Goal: Information Seeking & Learning: Check status

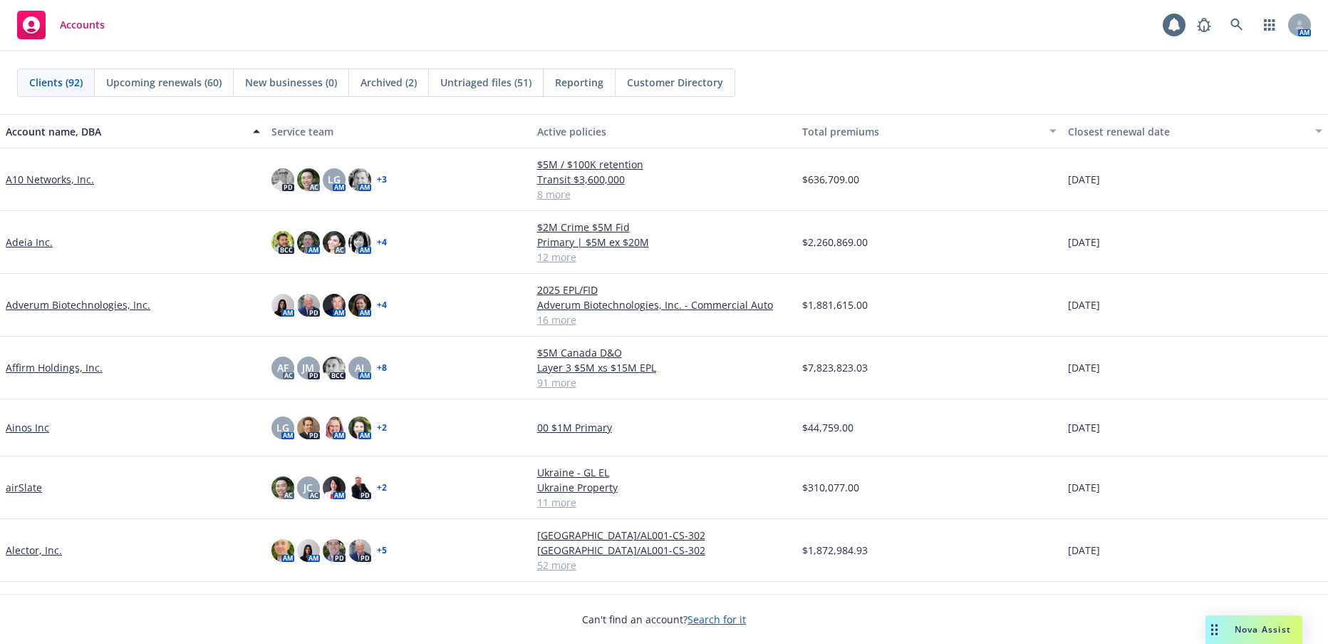
click at [83, 304] on link "Adverum Biotechnologies, Inc." at bounding box center [78, 304] width 145 height 15
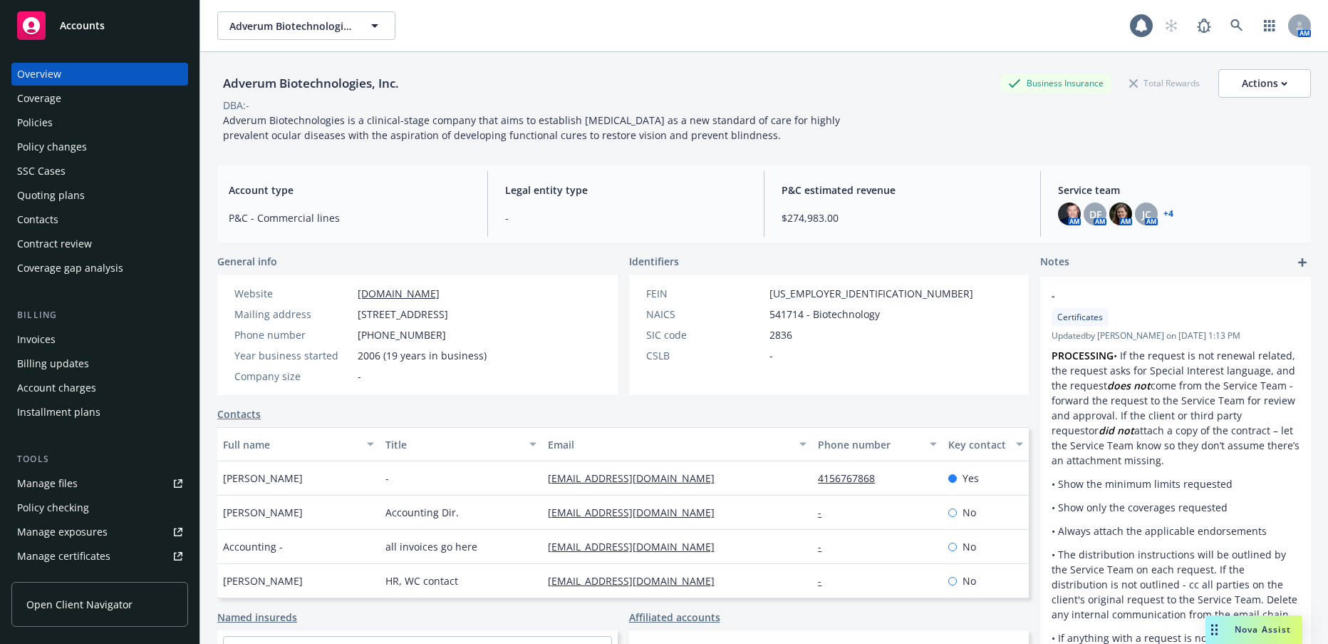
click at [42, 124] on div "Policies" at bounding box center [35, 122] width 36 height 23
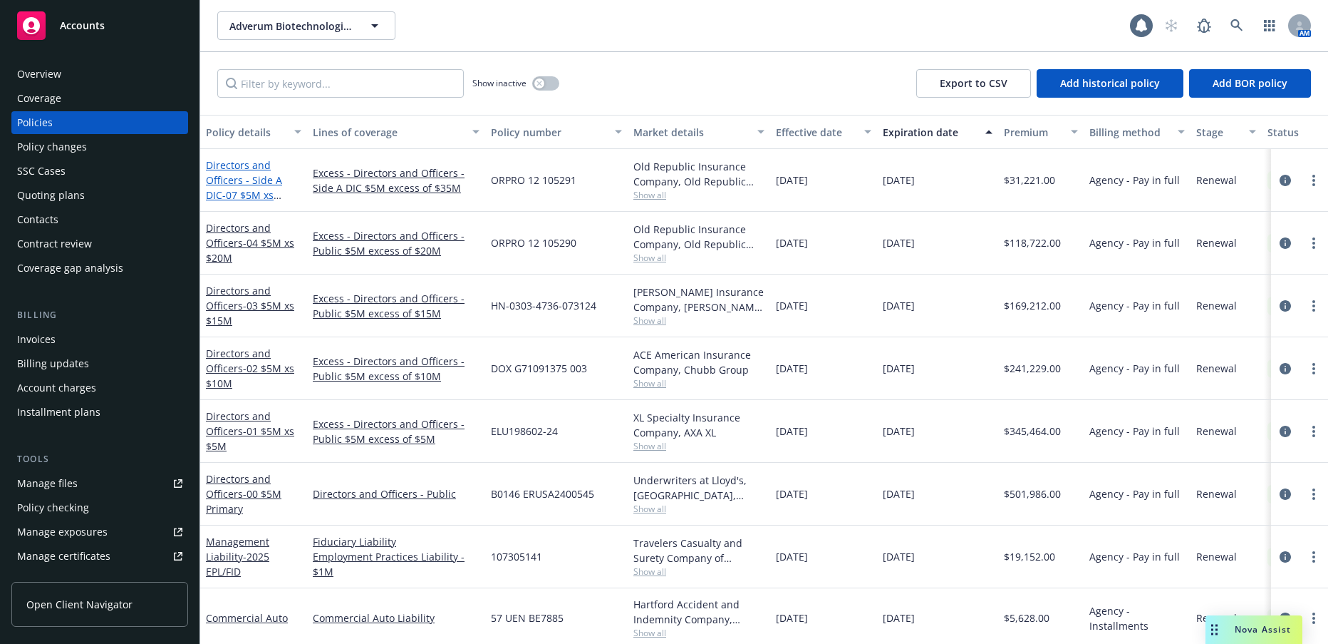
click at [267, 190] on span "- 07 $5M xs $35M Excess" at bounding box center [244, 202] width 76 height 29
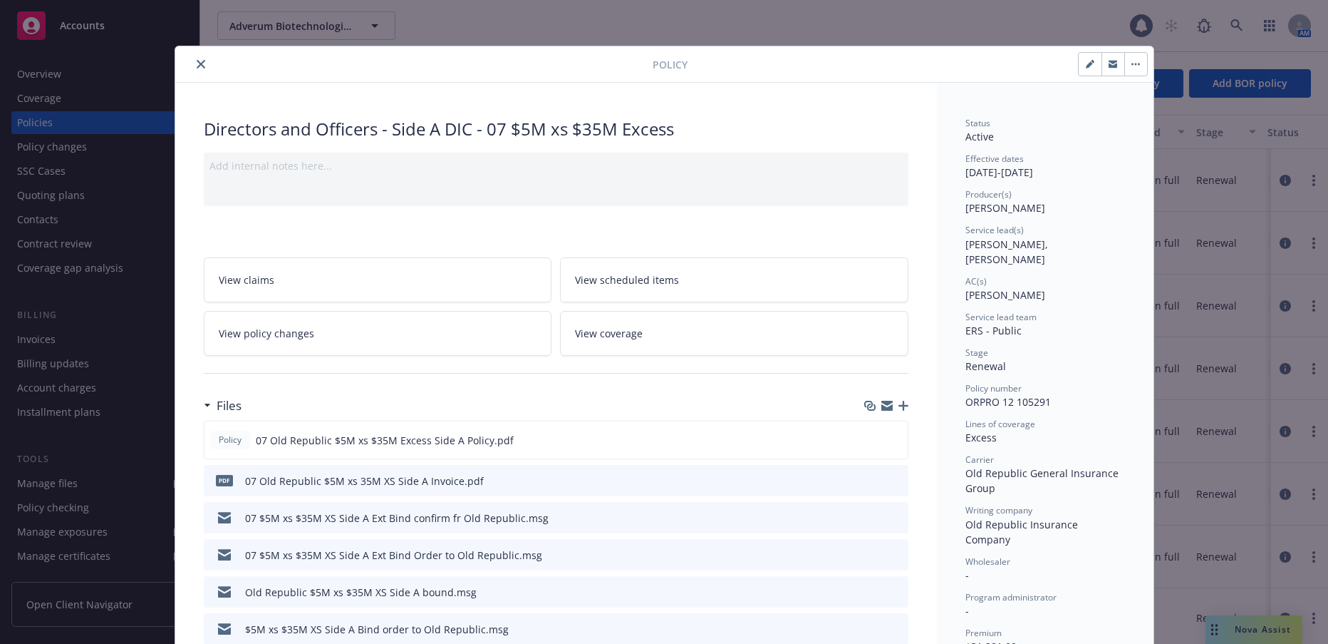
click at [197, 65] on icon "close" at bounding box center [201, 64] width 9 height 9
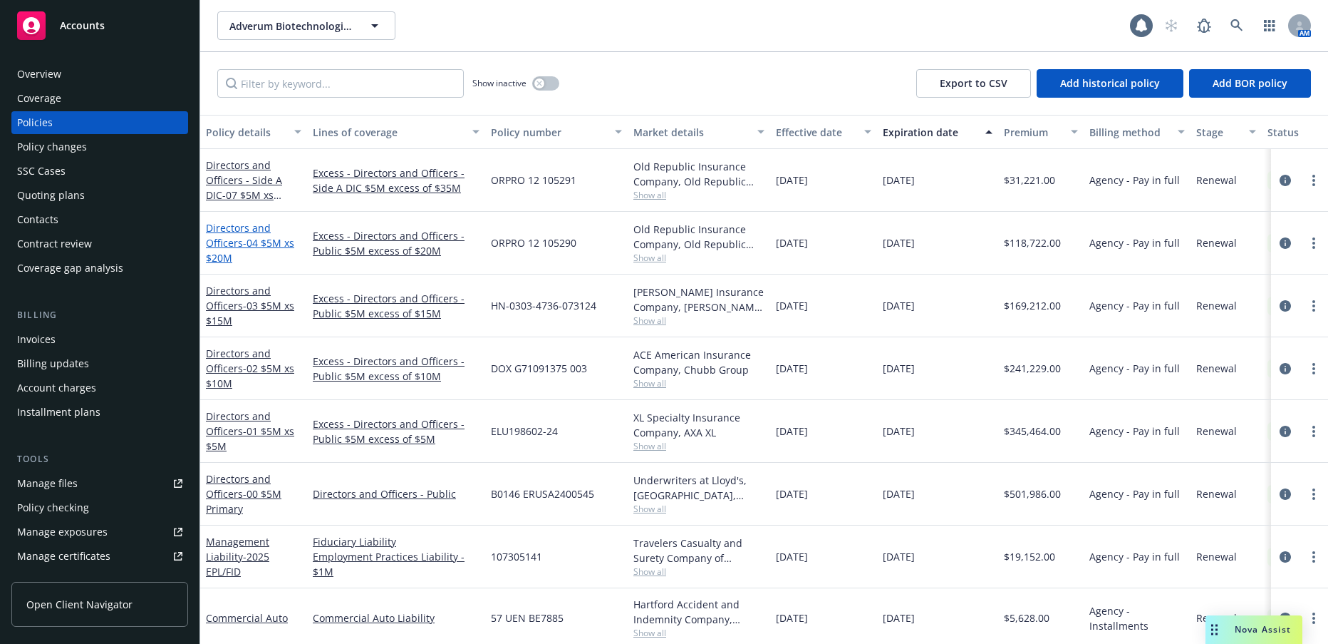
click at [276, 239] on span "- 04 $5M xs $20M" at bounding box center [250, 250] width 88 height 29
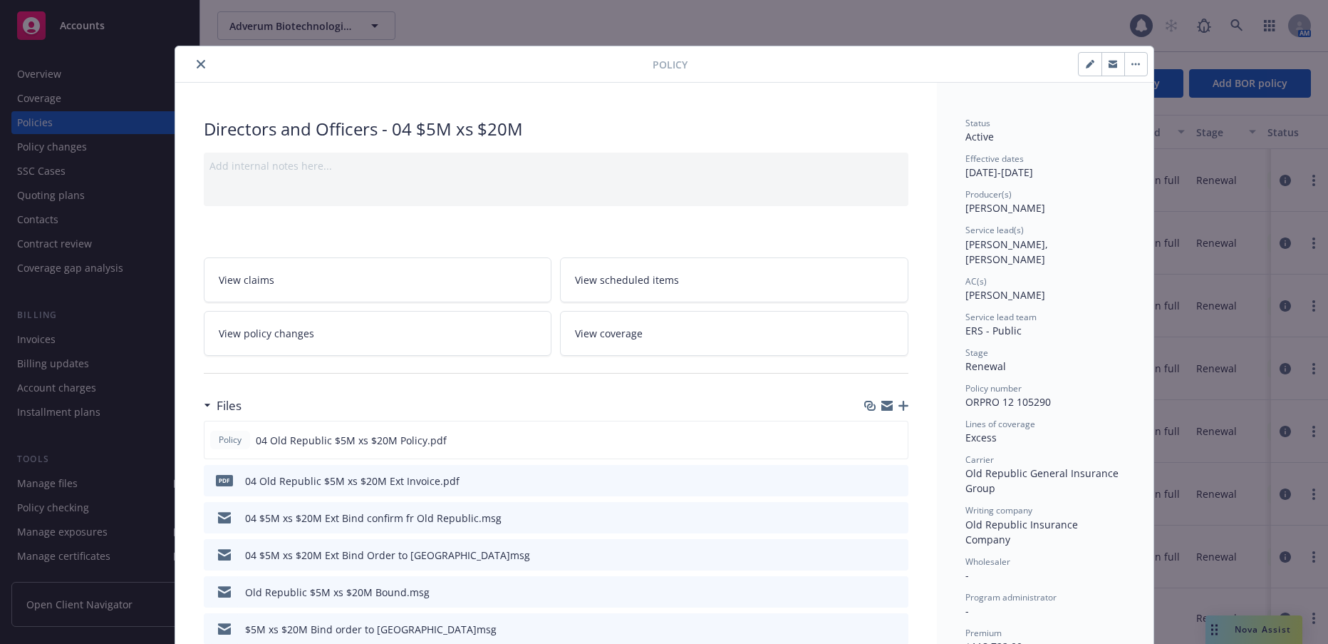
click at [197, 63] on icon "close" at bounding box center [201, 64] width 9 height 9
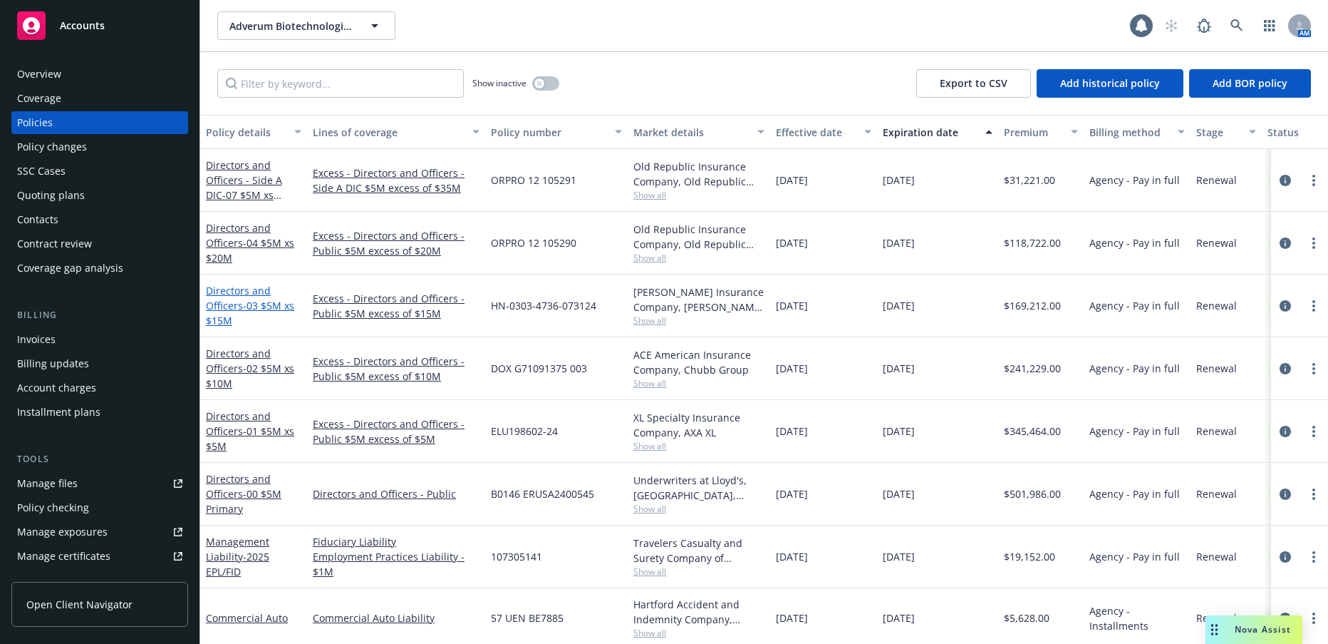
click at [274, 303] on span "- 03 $5M xs $15M" at bounding box center [250, 313] width 88 height 29
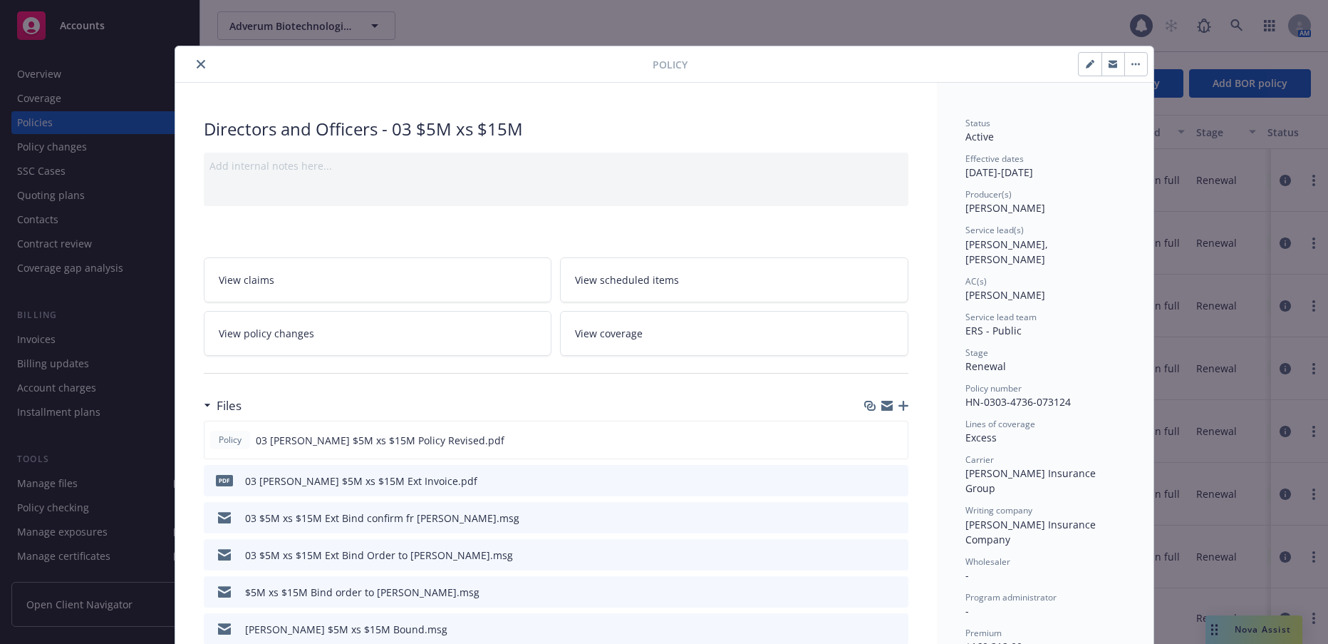
click at [197, 66] on icon "close" at bounding box center [201, 64] width 9 height 9
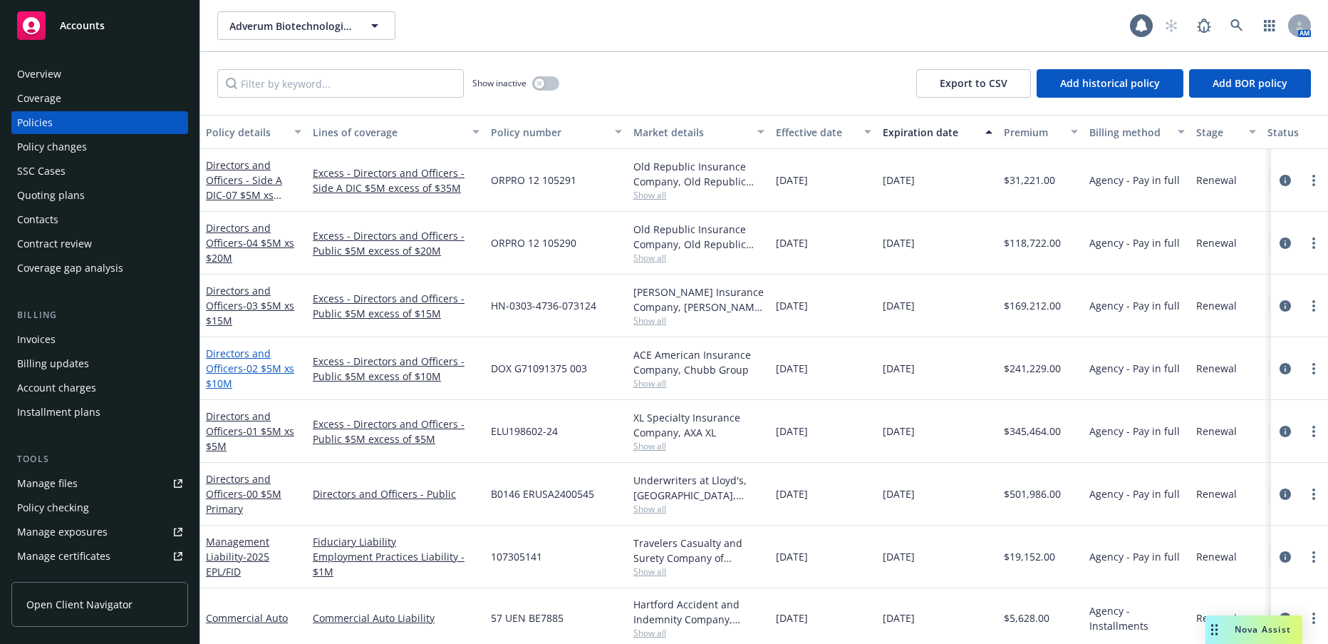
click at [271, 367] on span "- 02 $5M xs $10M" at bounding box center [250, 375] width 88 height 29
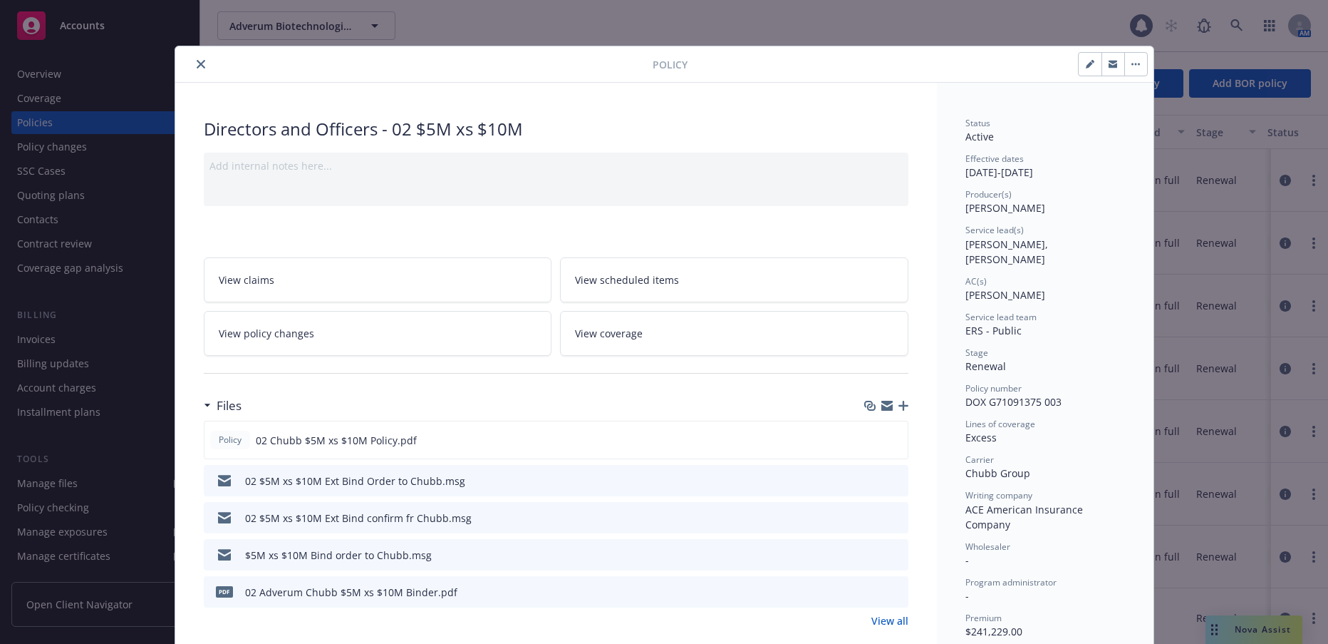
click at [197, 63] on icon "close" at bounding box center [201, 64] width 9 height 9
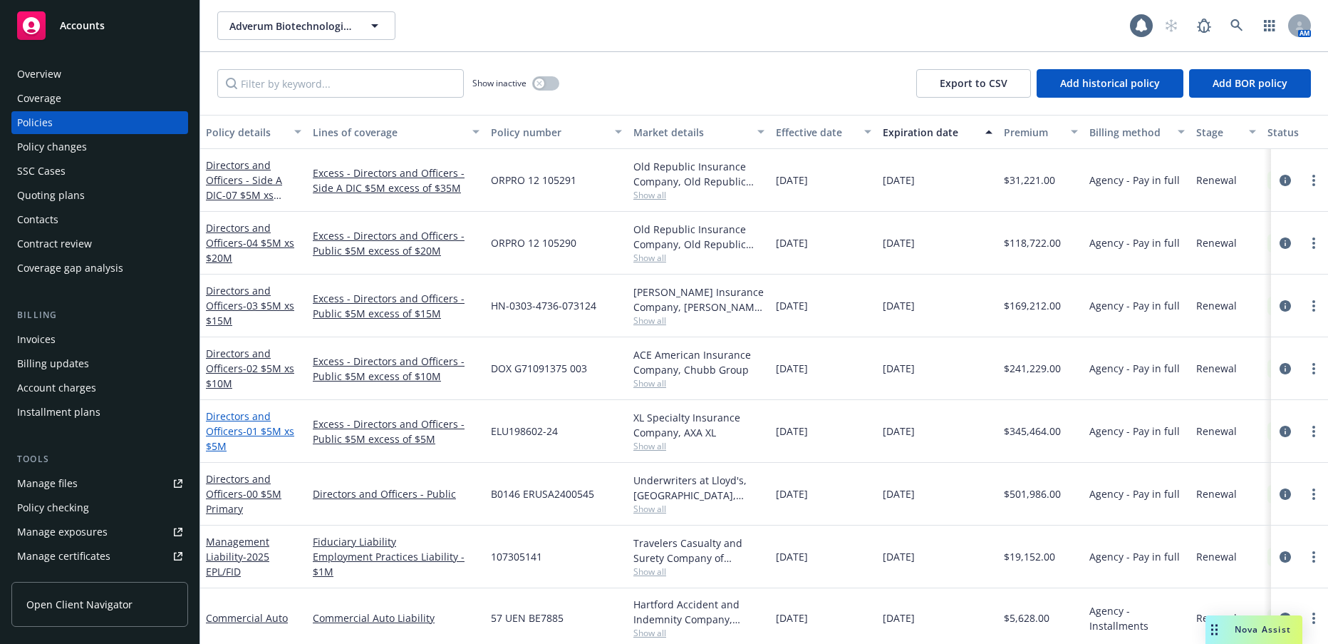
click at [269, 428] on span "- 01 $5M xs $5M" at bounding box center [250, 438] width 88 height 29
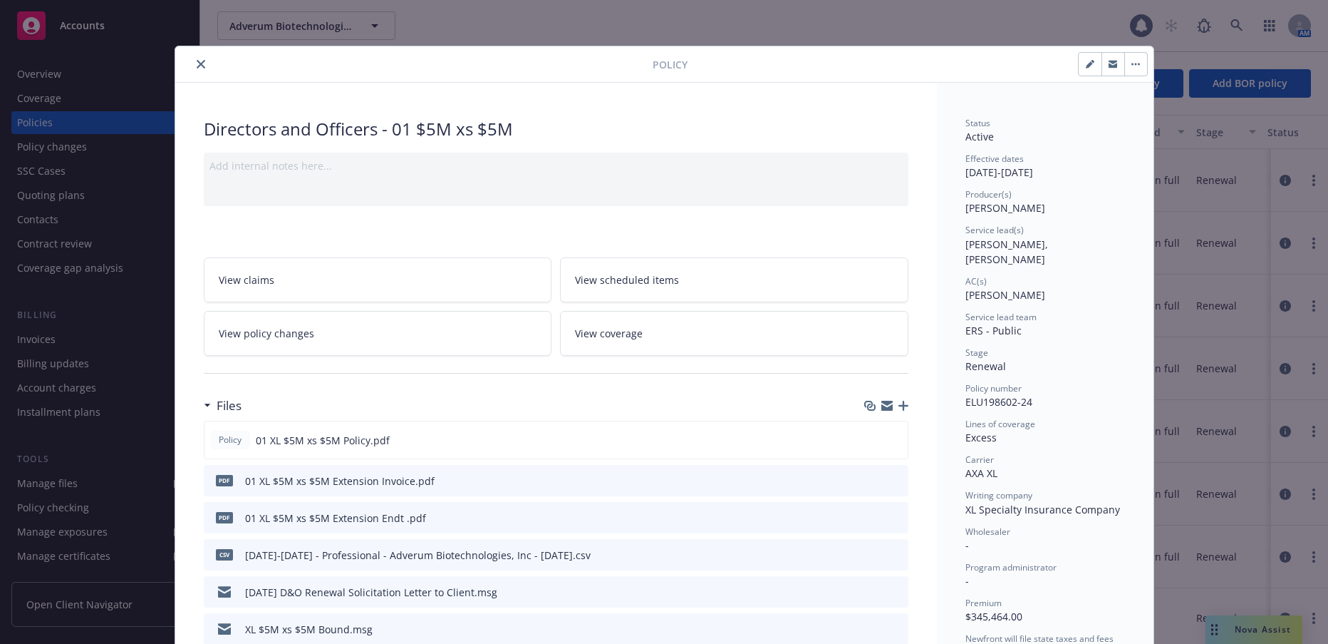
click at [197, 63] on icon "close" at bounding box center [201, 64] width 9 height 9
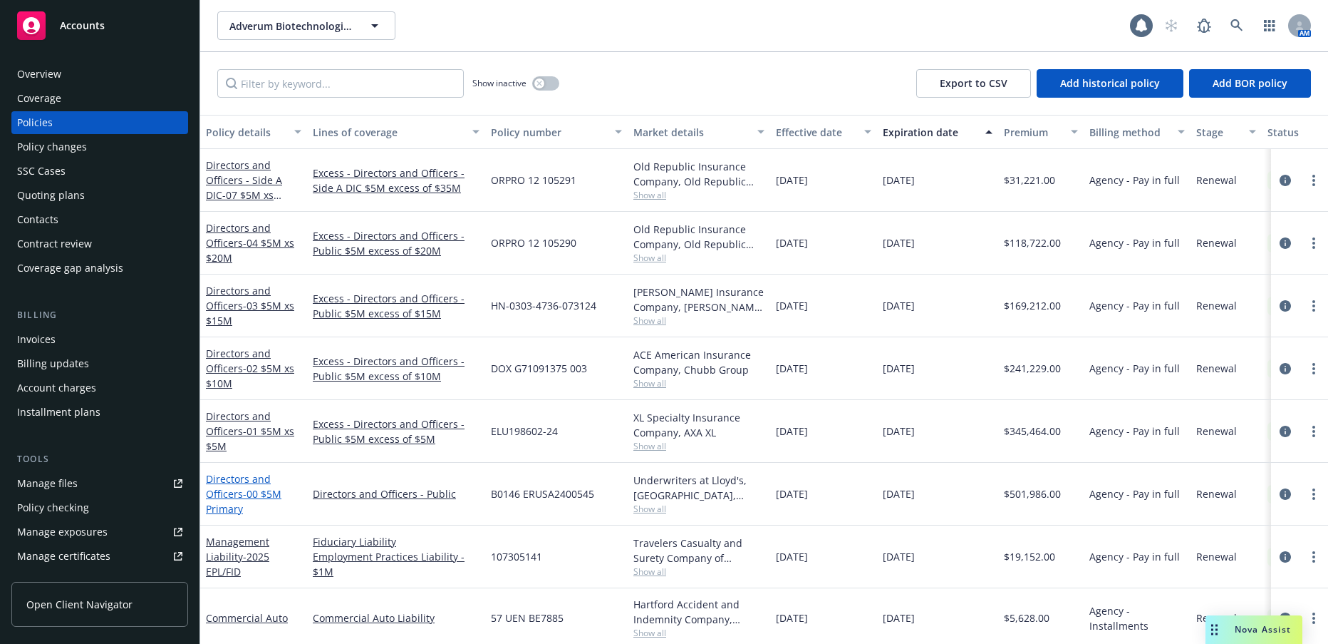
click at [269, 496] on span "- 00 $5M Primary" at bounding box center [244, 501] width 76 height 29
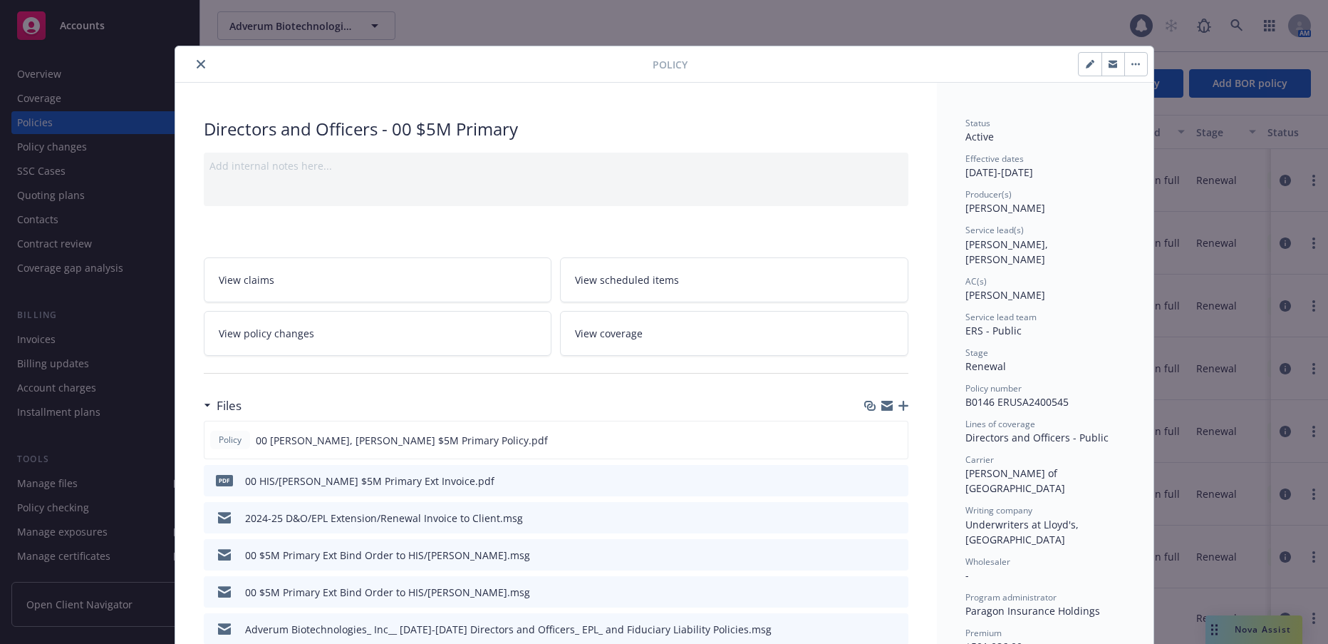
click at [197, 65] on icon "close" at bounding box center [201, 64] width 9 height 9
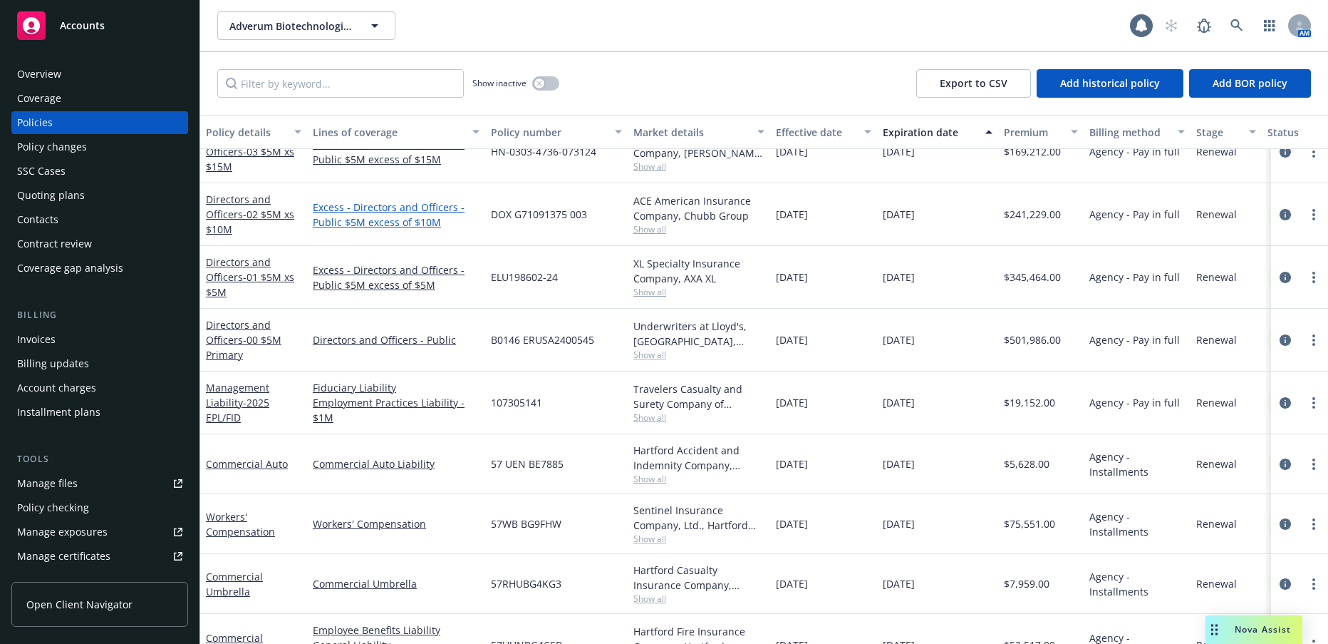
scroll to position [214, 0]
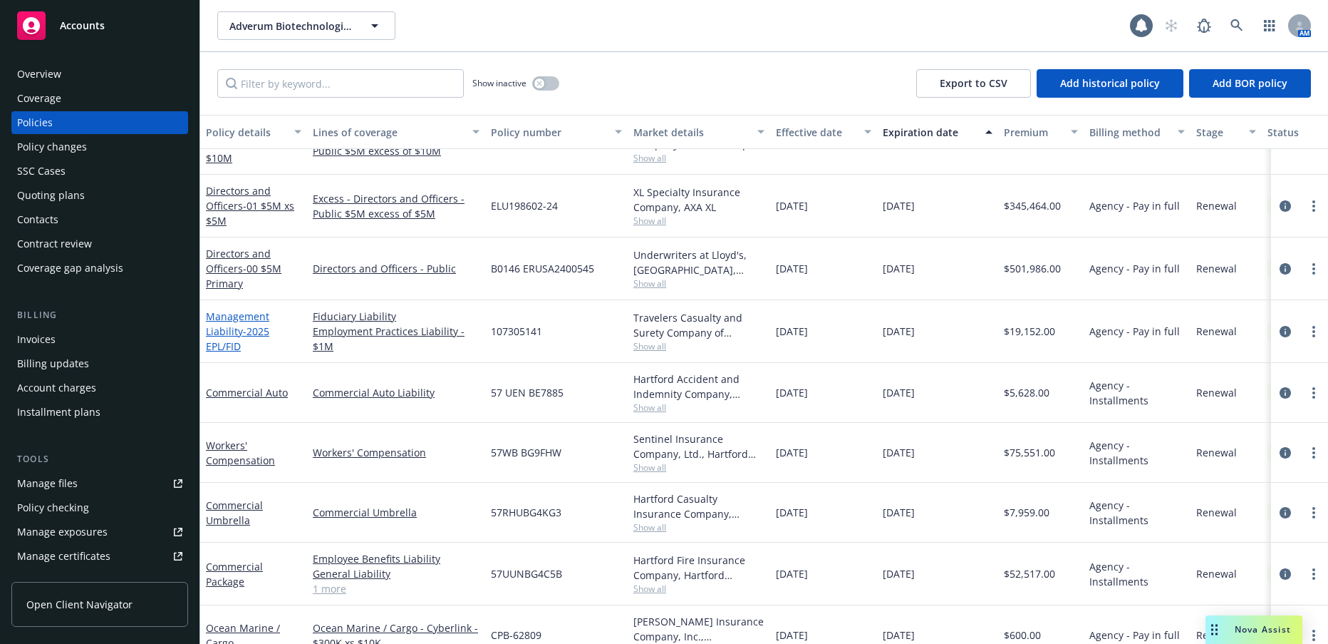
click at [225, 336] on link "Management Liability - 2025 EPL/FID" at bounding box center [237, 330] width 63 height 43
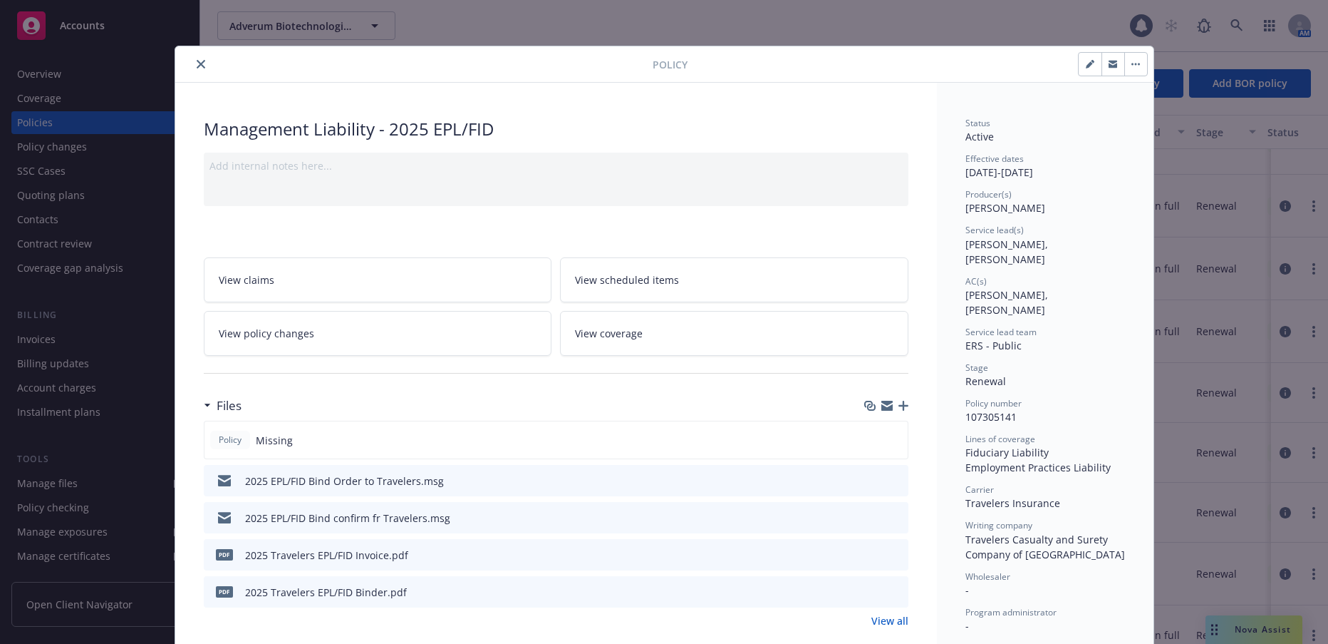
drag, startPoint x: 195, startPoint y: 65, endPoint x: 215, endPoint y: 94, distance: 35.8
click at [197, 65] on icon "close" at bounding box center [201, 64] width 9 height 9
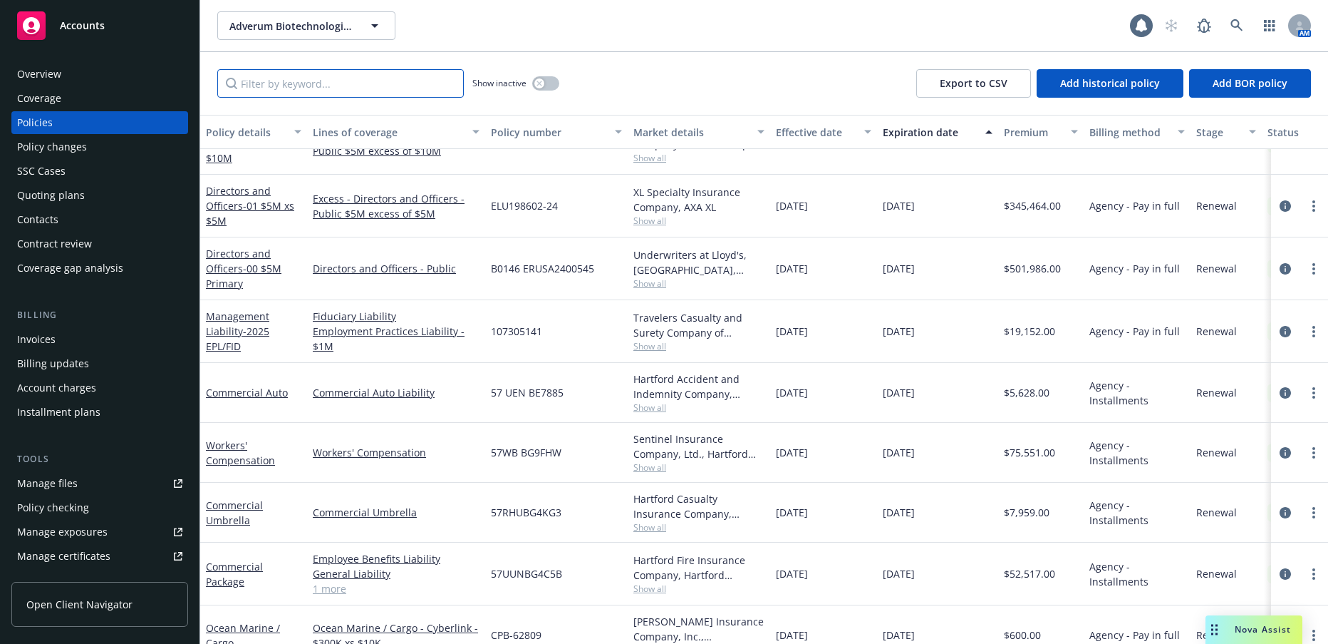
click at [311, 87] on input "Filter by keyword..." at bounding box center [340, 83] width 247 height 29
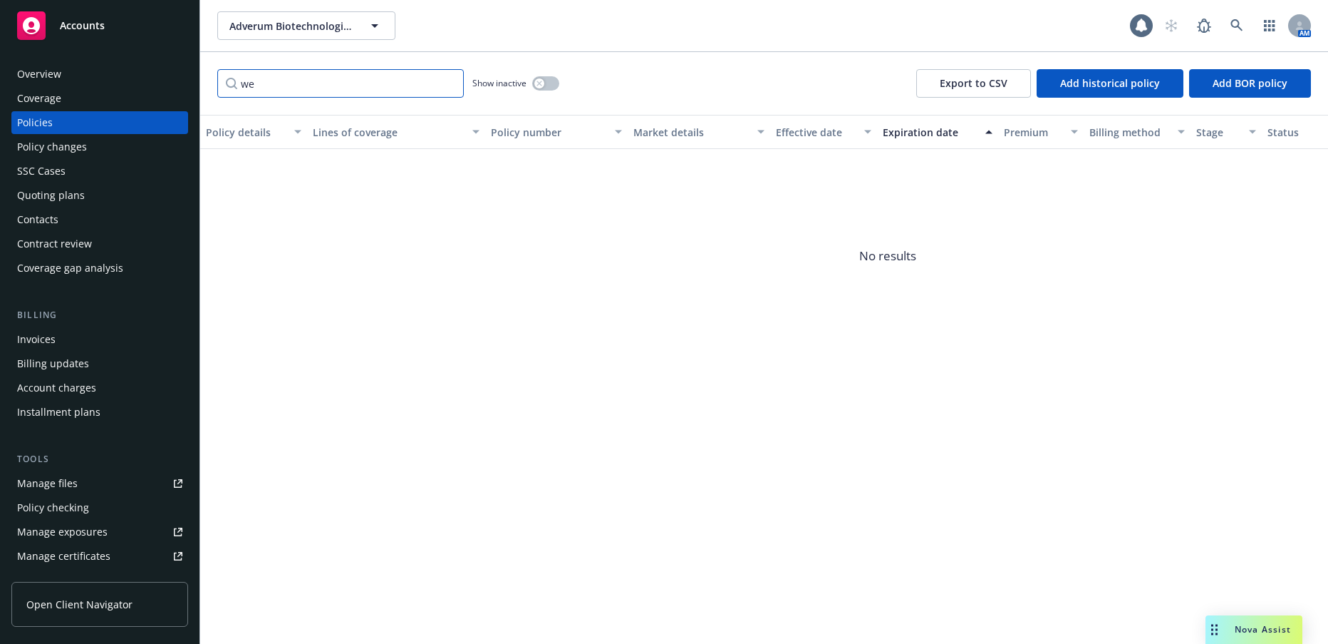
type input "w"
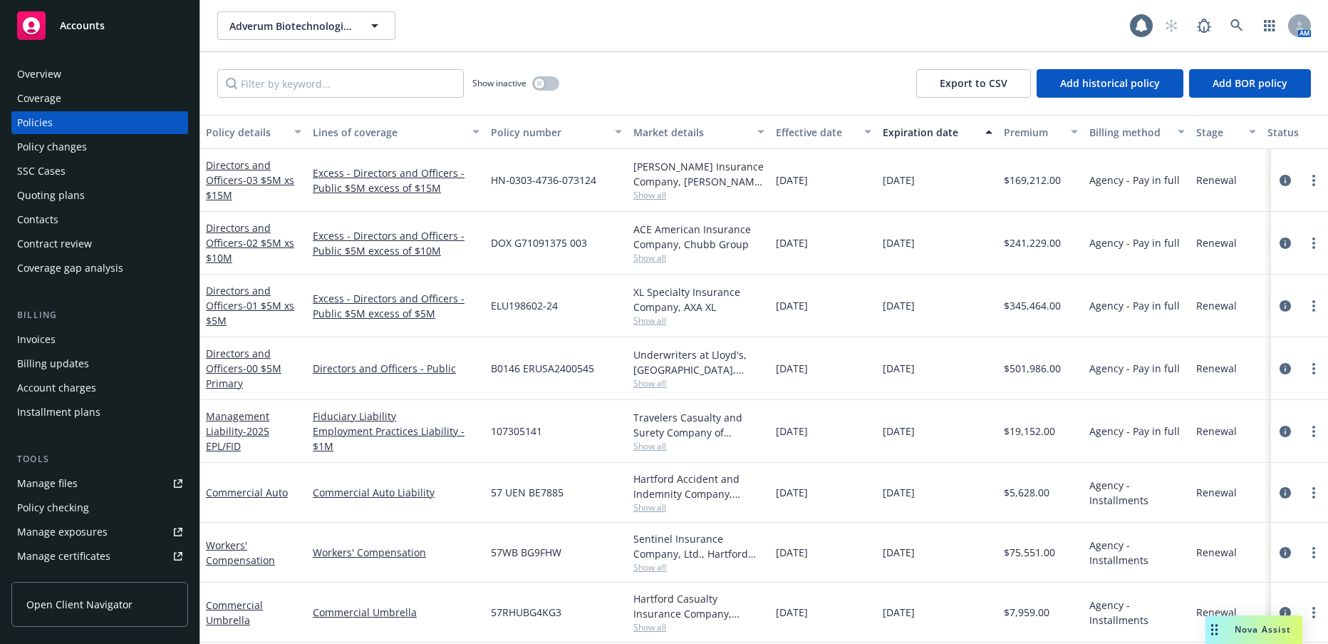
click at [76, 148] on div "Policy changes" at bounding box center [52, 146] width 70 height 23
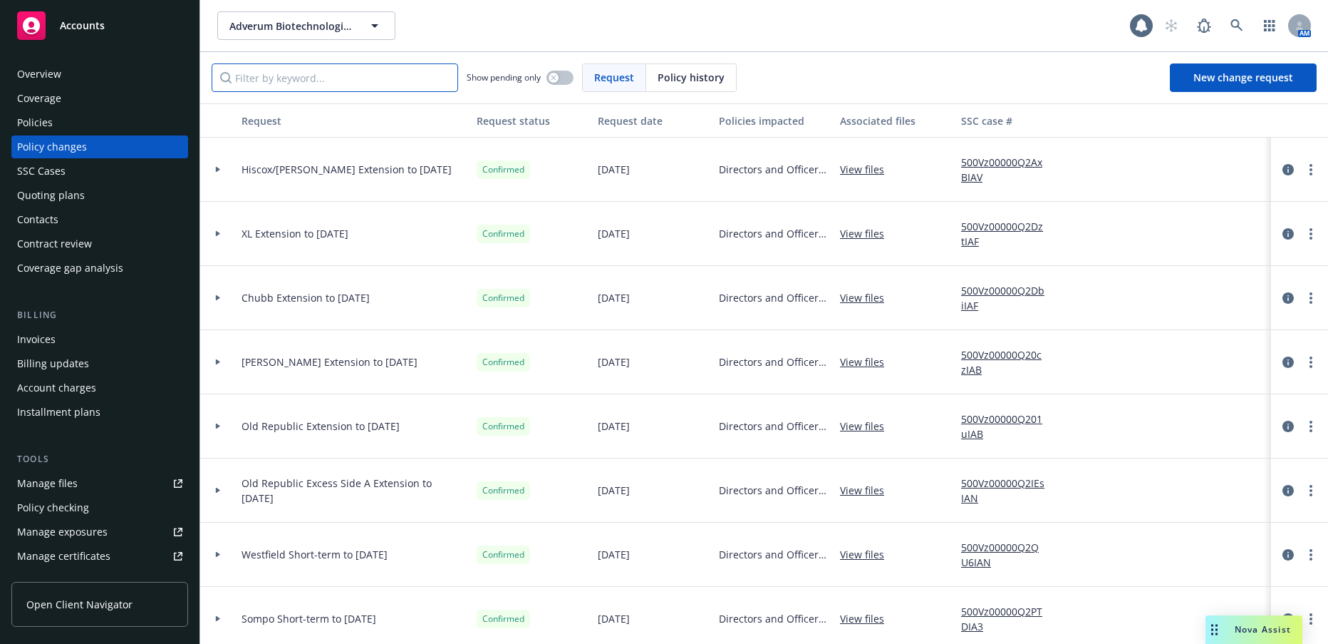
click at [352, 78] on input "Filter by keyword..." at bounding box center [335, 77] width 247 height 29
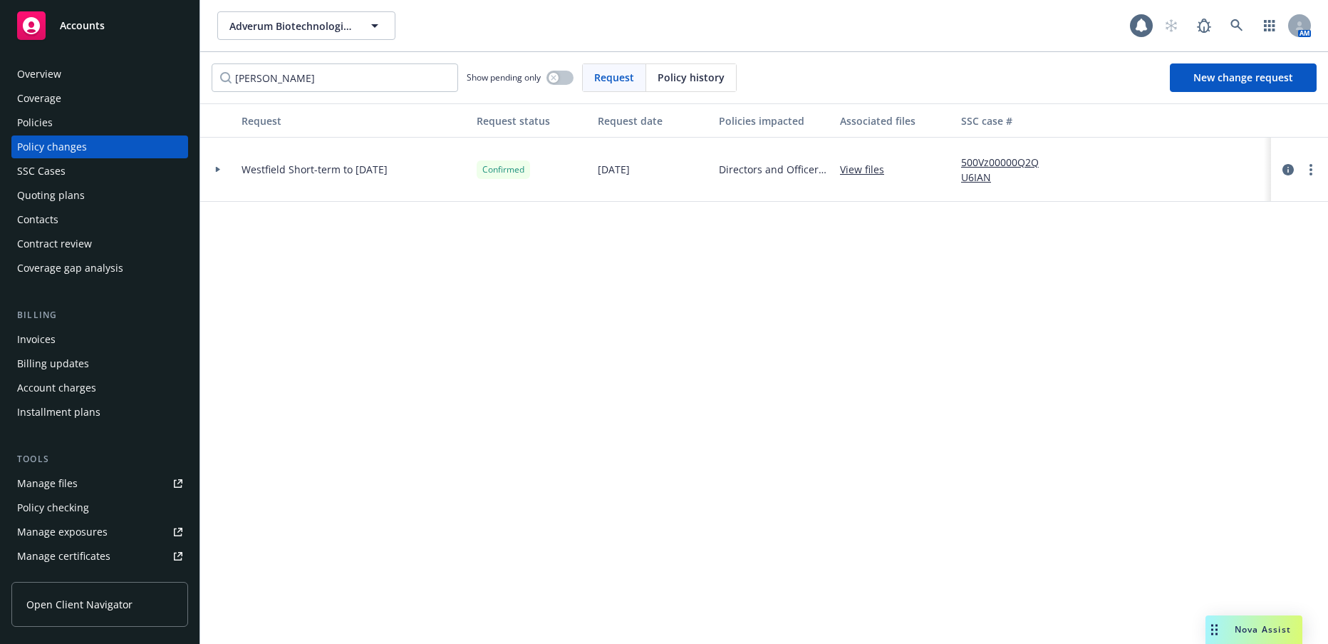
click at [217, 170] on icon at bounding box center [218, 170] width 4 height 6
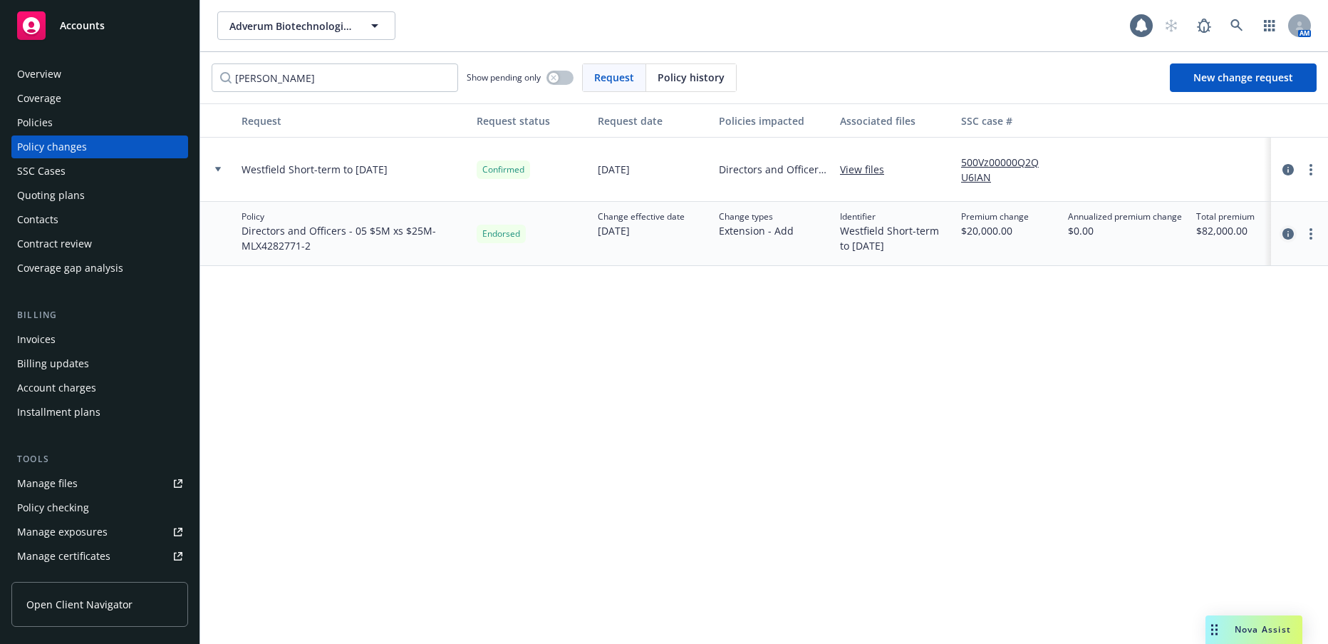
click at [1286, 235] on icon "circleInformation" at bounding box center [1288, 233] width 11 height 11
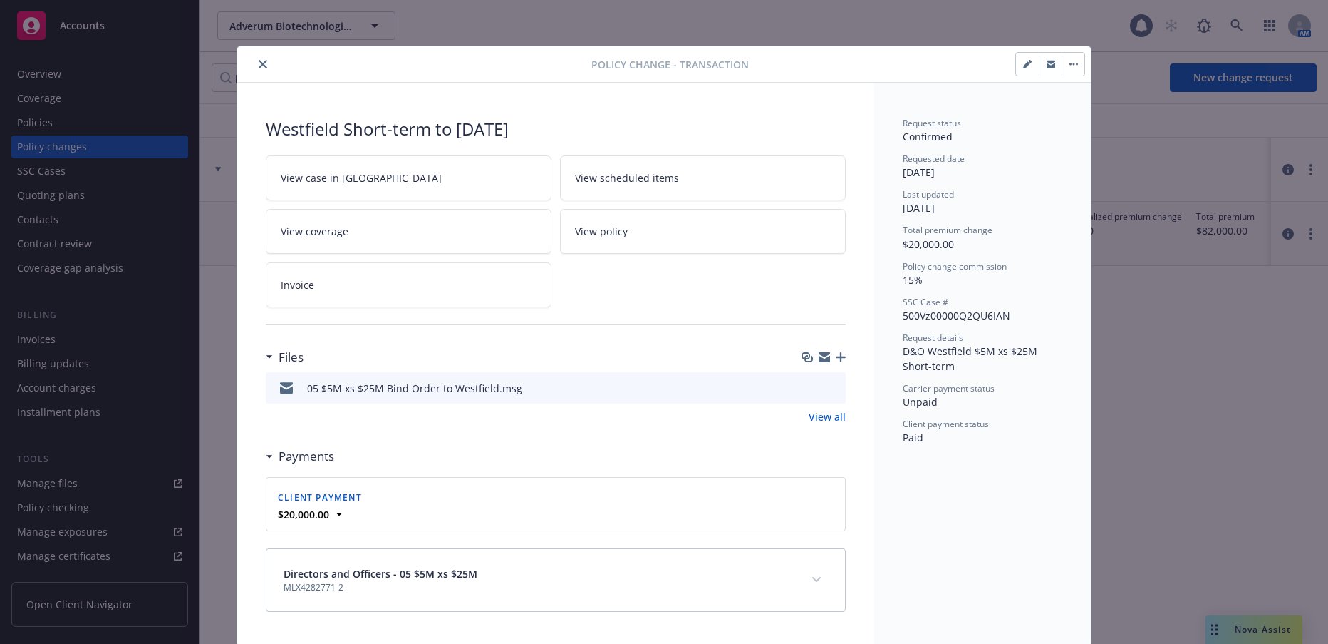
click at [259, 65] on icon "close" at bounding box center [263, 64] width 9 height 9
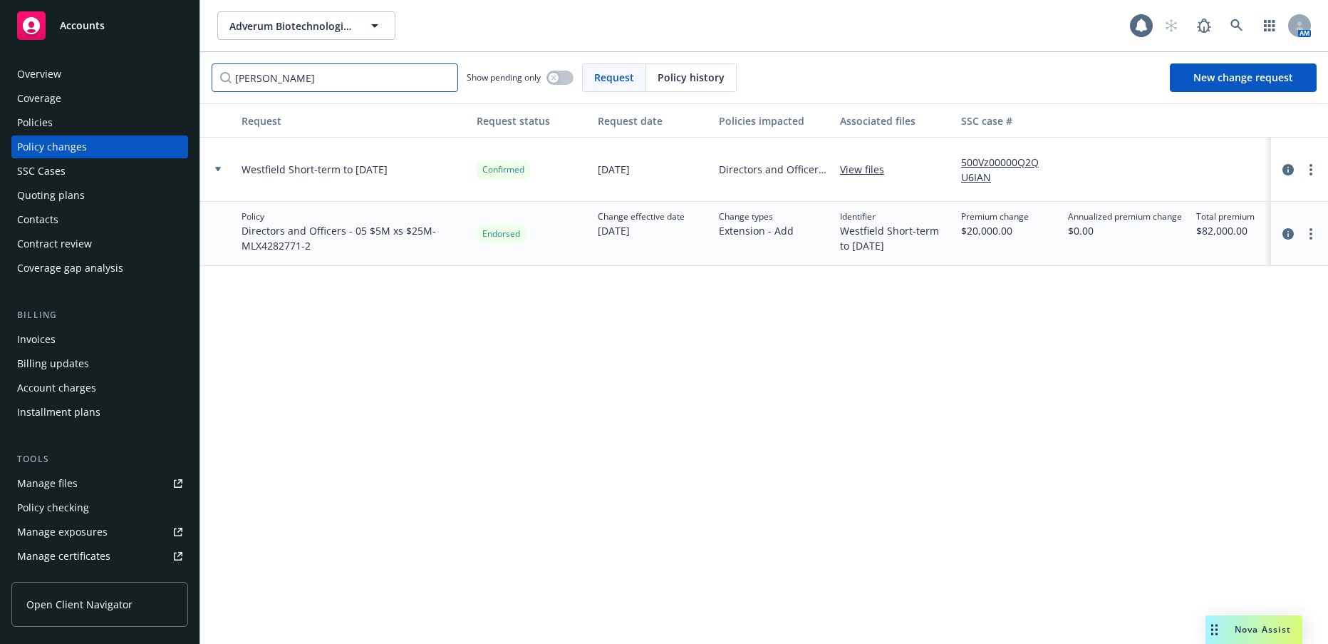
click at [282, 79] on input "[PERSON_NAME]" at bounding box center [335, 77] width 247 height 29
type input "w"
type input "sompo"
click at [1290, 233] on icon "circleInformation" at bounding box center [1288, 233] width 11 height 11
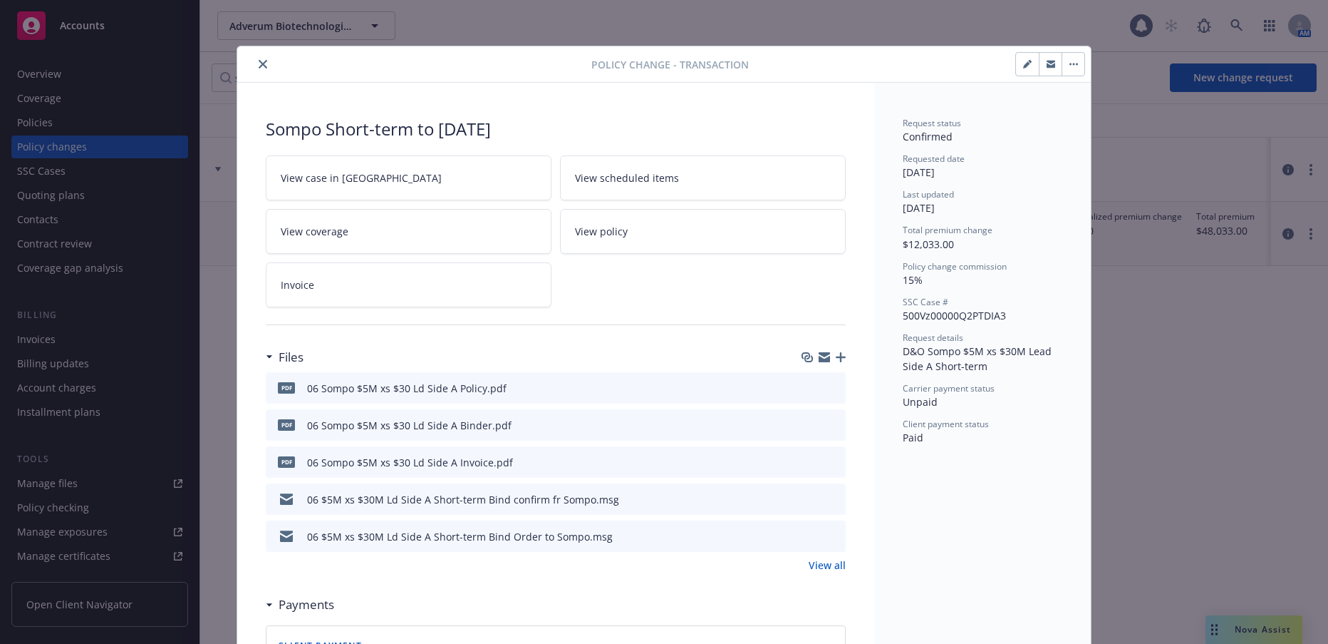
click at [259, 63] on icon "close" at bounding box center [263, 64] width 9 height 9
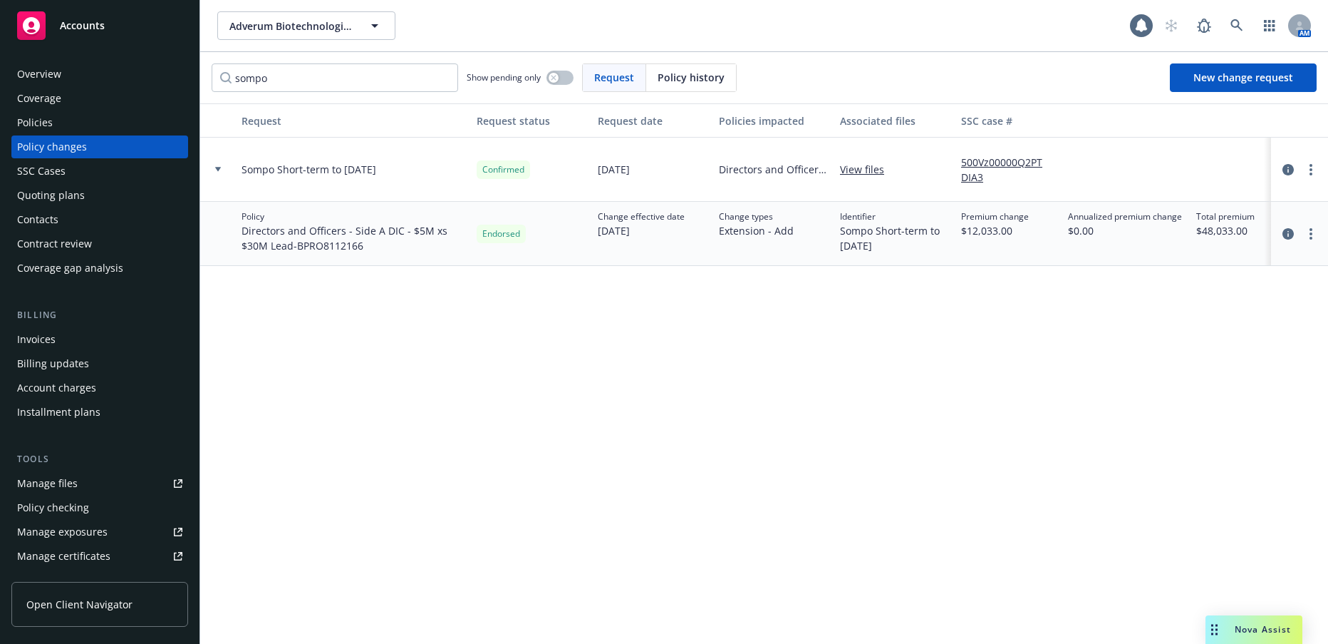
click at [41, 337] on div "Invoices" at bounding box center [36, 339] width 38 height 23
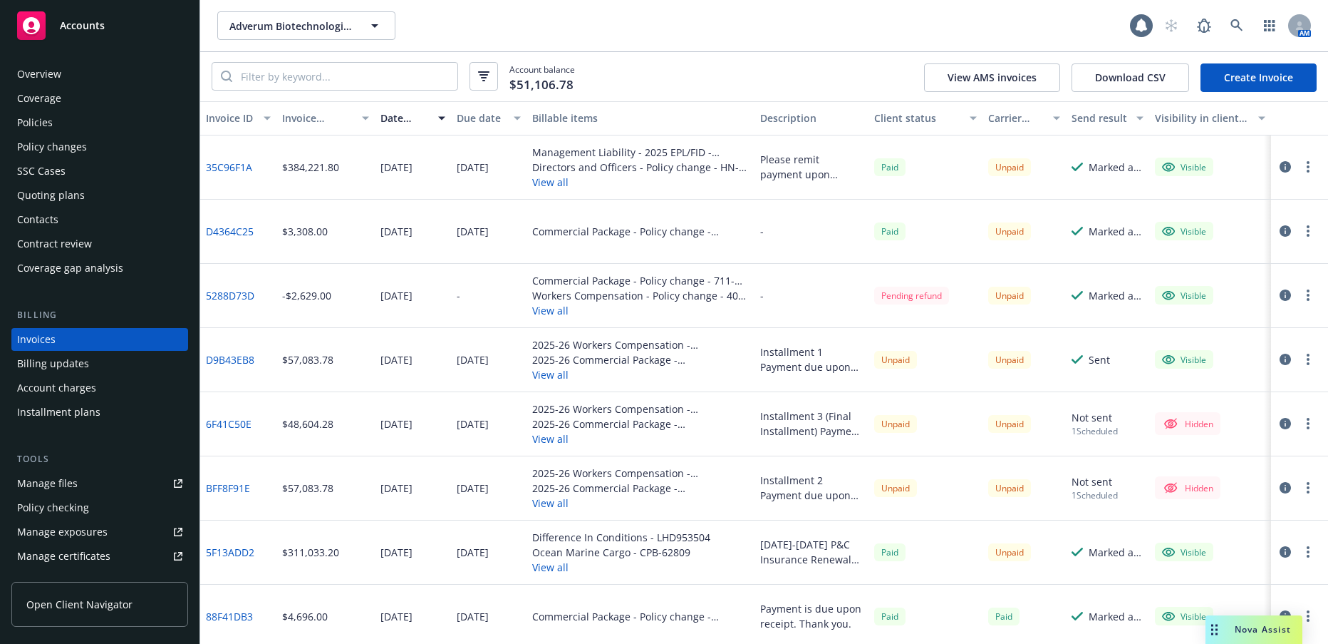
click at [245, 167] on link "35C96F1A" at bounding box center [229, 167] width 46 height 15
click at [547, 180] on button "View all" at bounding box center [640, 182] width 217 height 15
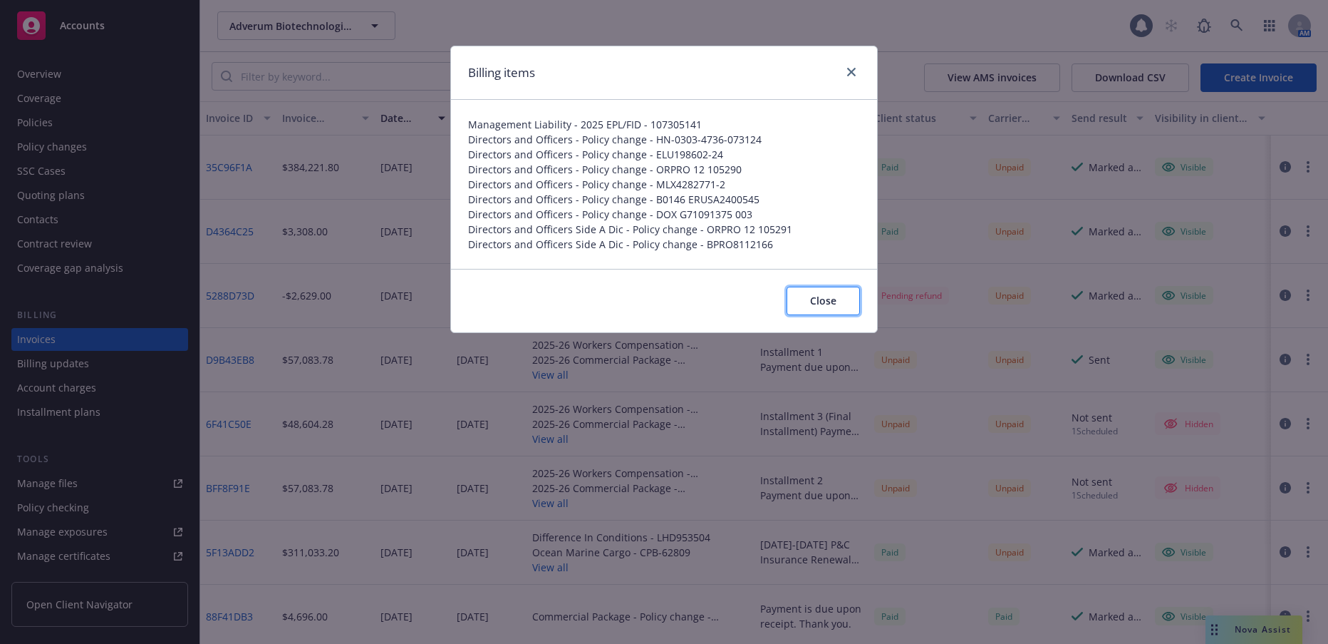
click at [831, 303] on span "Close" at bounding box center [823, 301] width 26 height 14
